Goal: Task Accomplishment & Management: Use online tool/utility

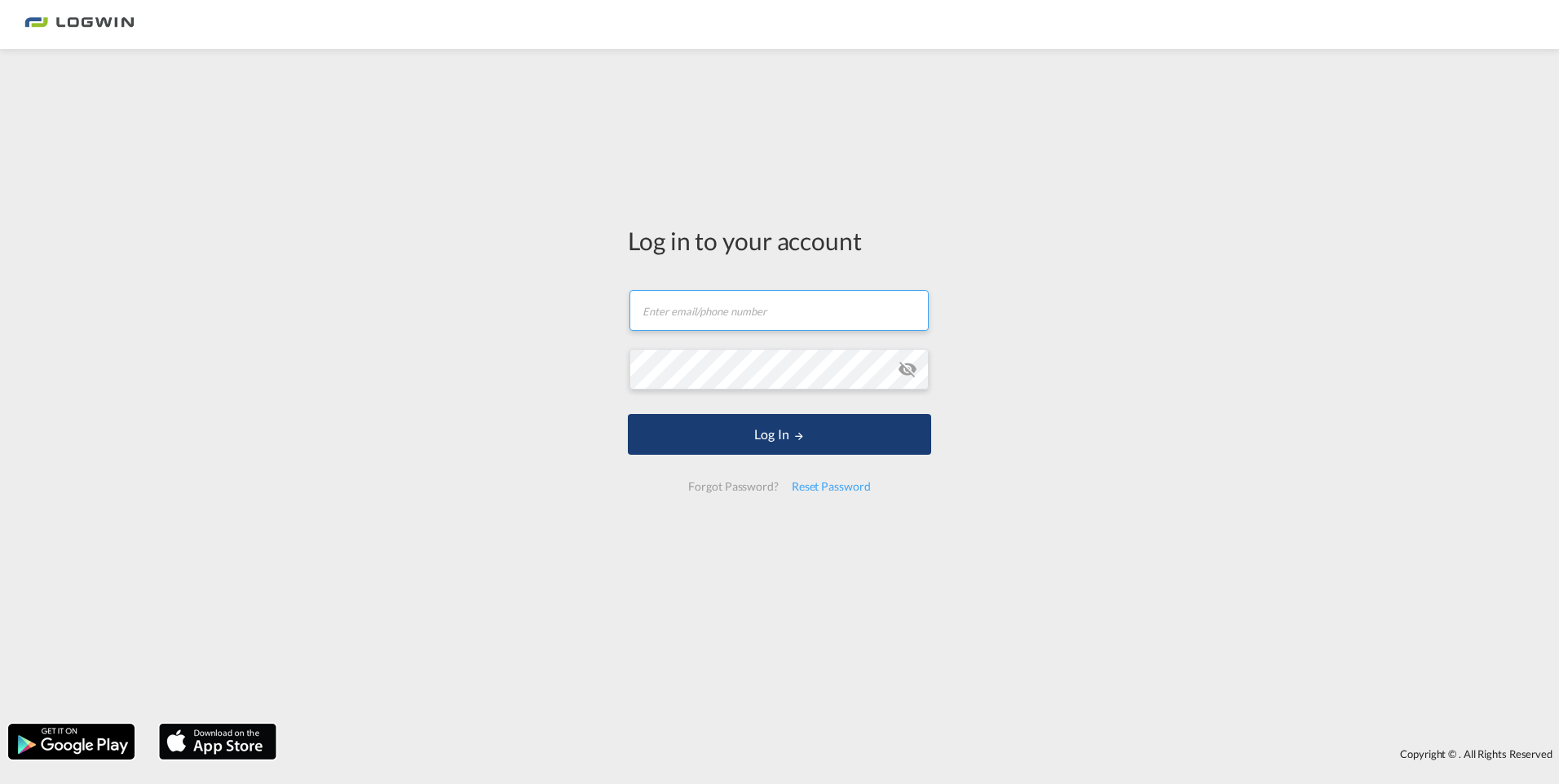
type input "[PERSON_NAME][EMAIL_ADDRESS][PERSON_NAME][DOMAIN_NAME]"
click at [803, 426] on button "Log In" at bounding box center [779, 434] width 303 height 41
